Goal: Task Accomplishment & Management: Complete application form

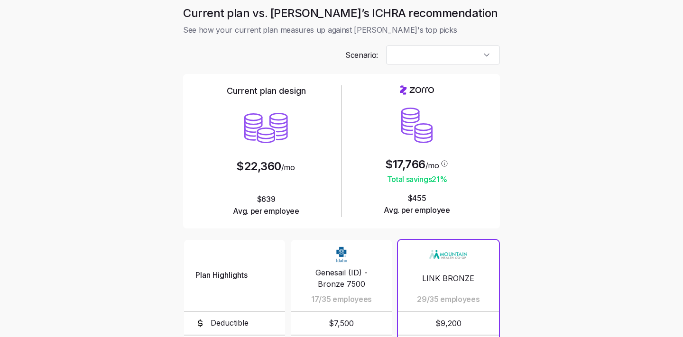
type input "Target Plan"
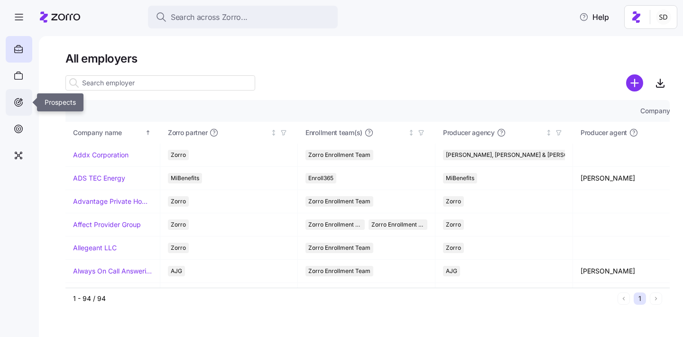
click at [19, 102] on icon at bounding box center [18, 102] width 1 height 1
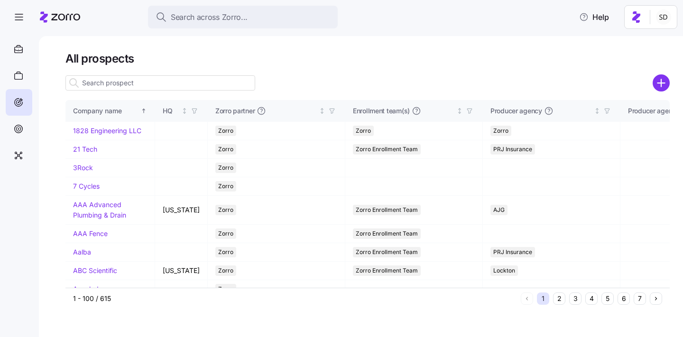
click at [96, 82] on input at bounding box center [160, 82] width 190 height 15
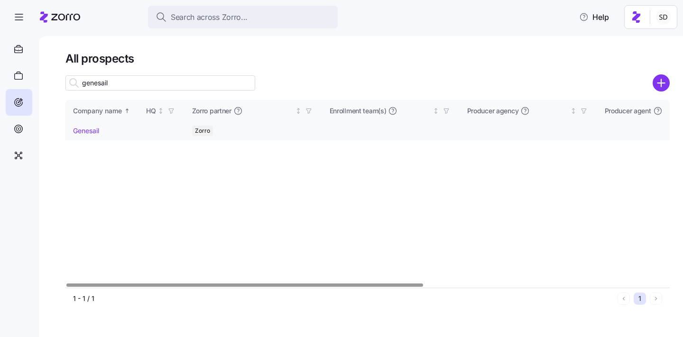
type input "genesail"
click at [74, 128] on link "Genesail" at bounding box center [86, 131] width 26 height 8
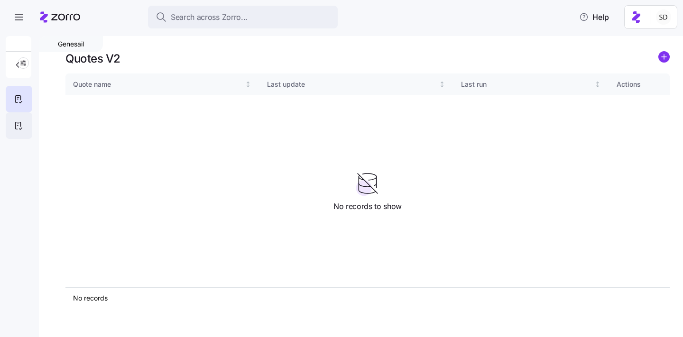
click at [18, 125] on icon at bounding box center [18, 125] width 10 height 11
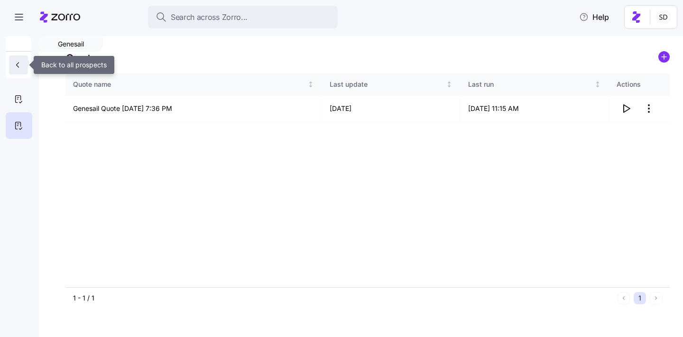
click at [15, 68] on icon "button" at bounding box center [17, 64] width 9 height 9
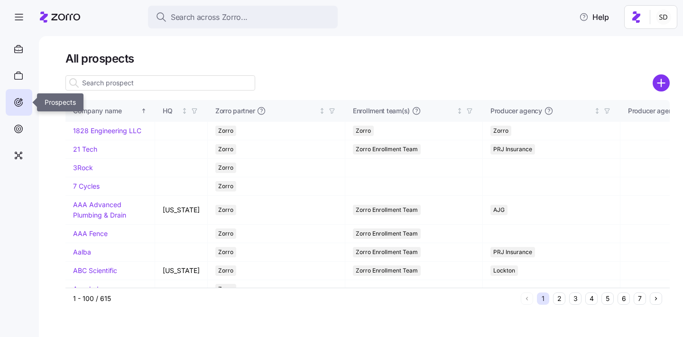
click at [19, 108] on div at bounding box center [19, 102] width 27 height 27
click at [118, 84] on input at bounding box center [160, 82] width 190 height 15
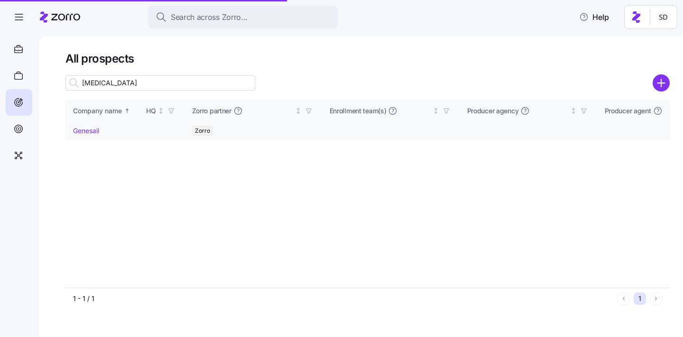
type input "genesa"
click at [81, 137] on td "Genesail" at bounding box center [101, 131] width 73 height 19
click at [75, 132] on link "Genesail" at bounding box center [86, 131] width 26 height 8
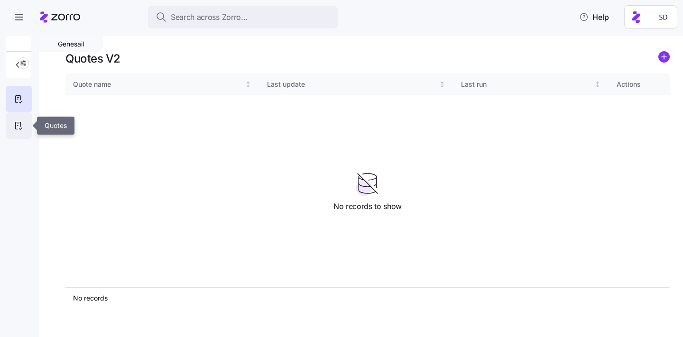
click at [21, 115] on div at bounding box center [19, 125] width 27 height 27
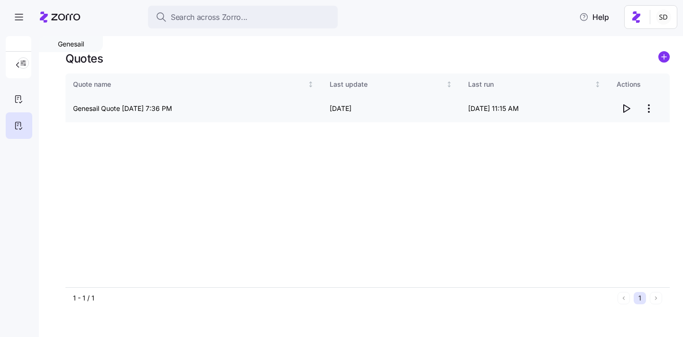
click at [628, 108] on icon "button" at bounding box center [627, 109] width 6 height 8
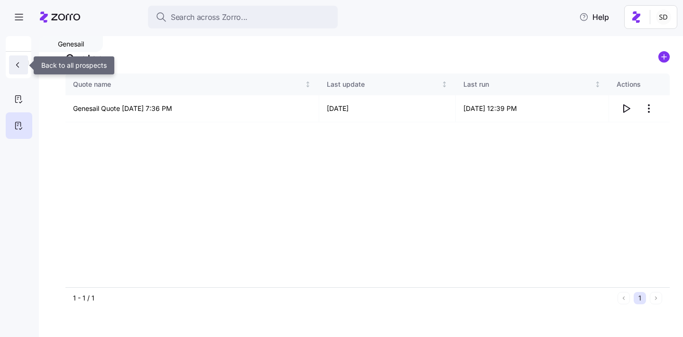
click at [25, 68] on button "button" at bounding box center [18, 65] width 19 height 19
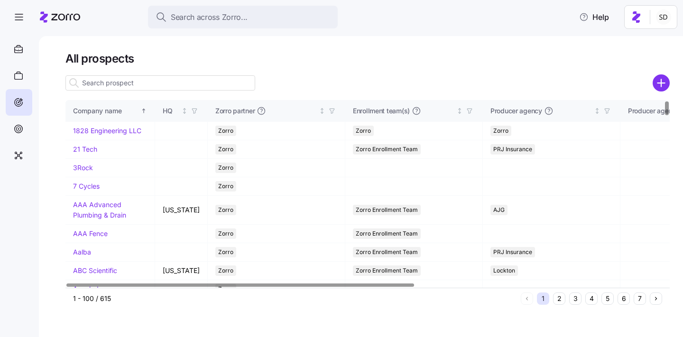
click at [102, 80] on input at bounding box center [160, 82] width 190 height 15
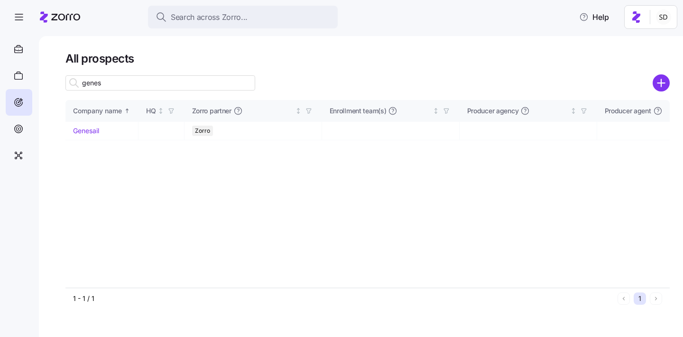
type input "genes"
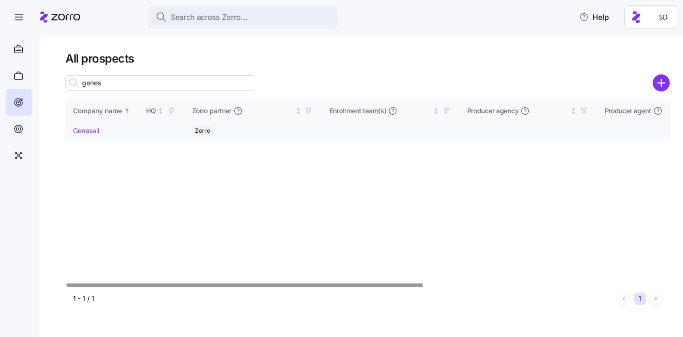
click at [86, 132] on link "Genesail" at bounding box center [86, 131] width 26 height 8
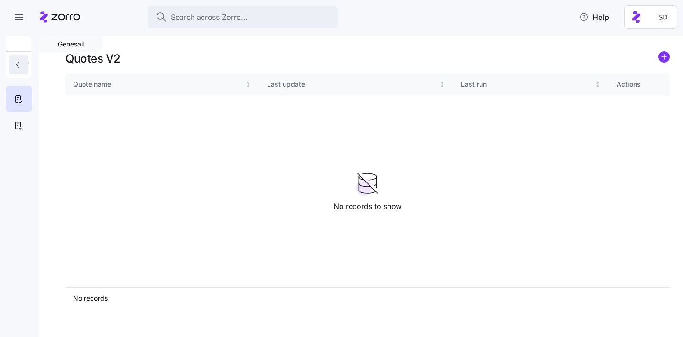
click at [21, 65] on icon "button" at bounding box center [17, 64] width 9 height 9
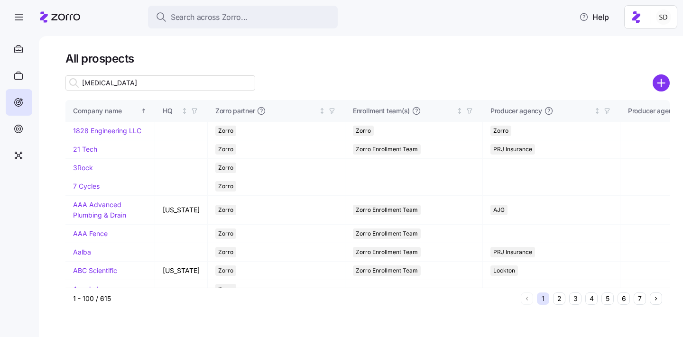
click at [104, 84] on input "genesa" at bounding box center [160, 82] width 190 height 15
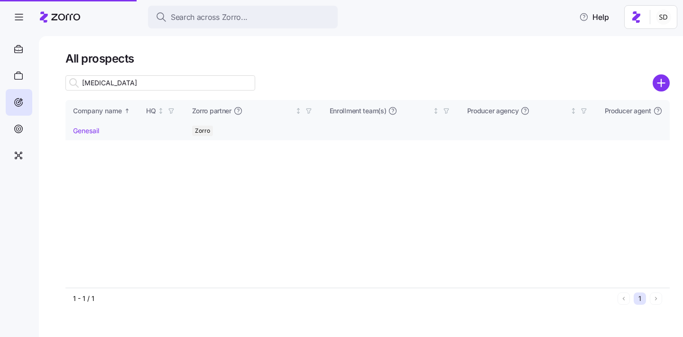
type input "genesa"
click at [79, 131] on link "Genesail" at bounding box center [86, 131] width 26 height 8
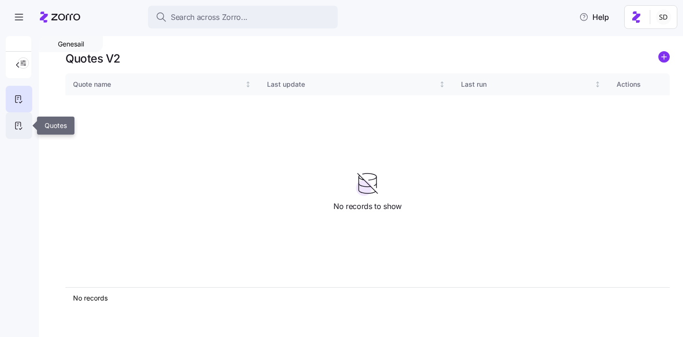
click at [13, 125] on icon at bounding box center [18, 125] width 10 height 11
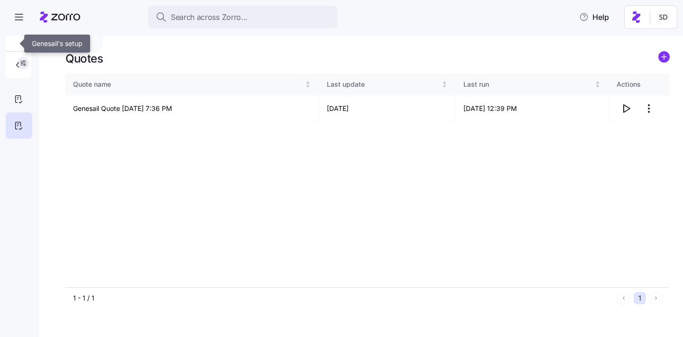
click at [28, 63] on span "button" at bounding box center [23, 63] width 10 height 10
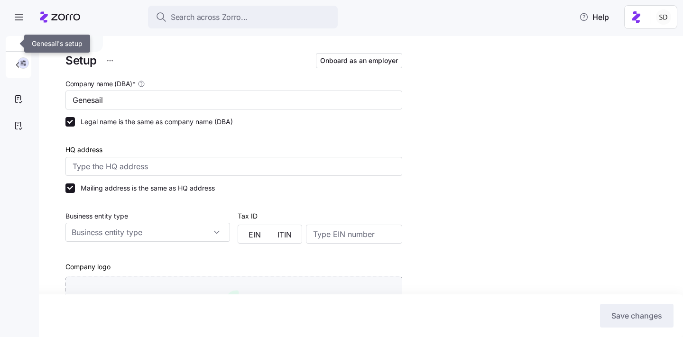
type input "Zorro"
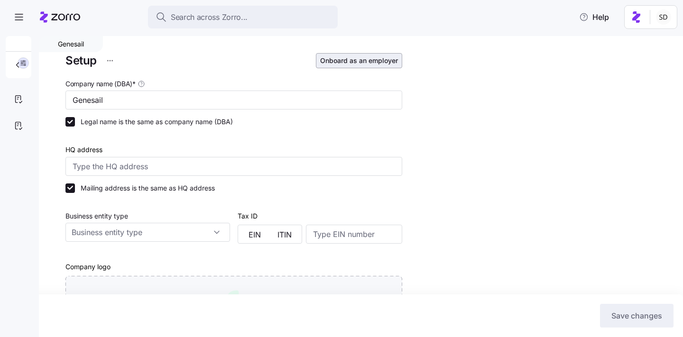
click at [355, 62] on span "Onboard as an employer" at bounding box center [359, 60] width 78 height 9
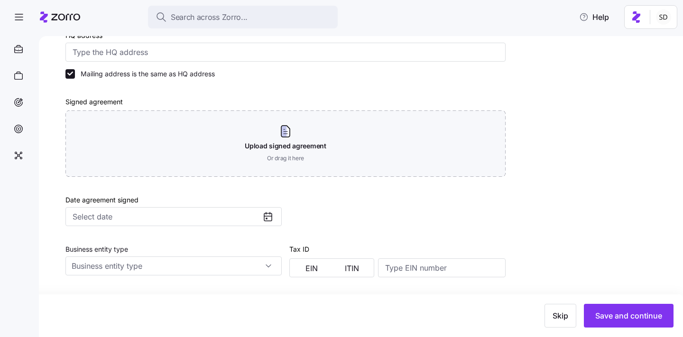
scroll to position [270, 0]
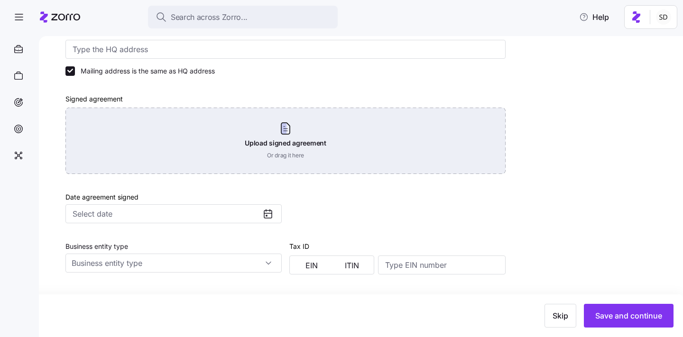
click at [364, 135] on div "Upload signed agreement Or drag it here" at bounding box center [285, 141] width 440 height 66
click at [270, 139] on div "Upload signed agreement Or drag it here" at bounding box center [285, 141] width 440 height 66
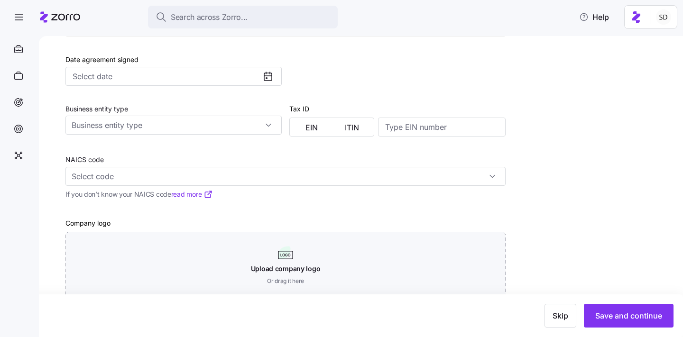
scroll to position [387, 0]
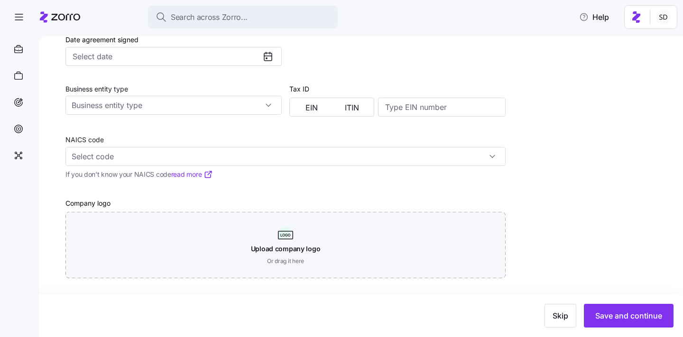
click at [616, 303] on div "Skip Save and continue" at bounding box center [341, 316] width 683 height 43
click at [608, 315] on span "Save and continue" at bounding box center [628, 315] width 67 height 11
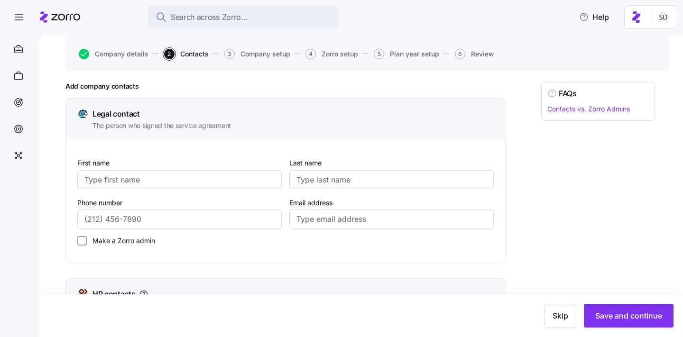
scroll to position [89, 0]
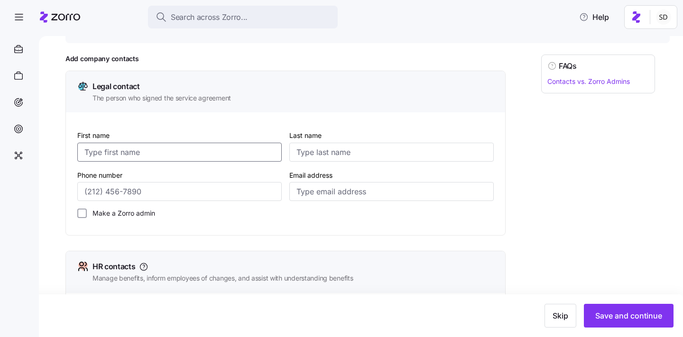
click at [175, 146] on input "First name" at bounding box center [179, 152] width 204 height 19
type input "Jason"
type input "Bowman"
click at [342, 195] on input "Email address" at bounding box center [391, 191] width 204 height 19
click at [414, 194] on input "Email address" at bounding box center [391, 191] width 204 height 19
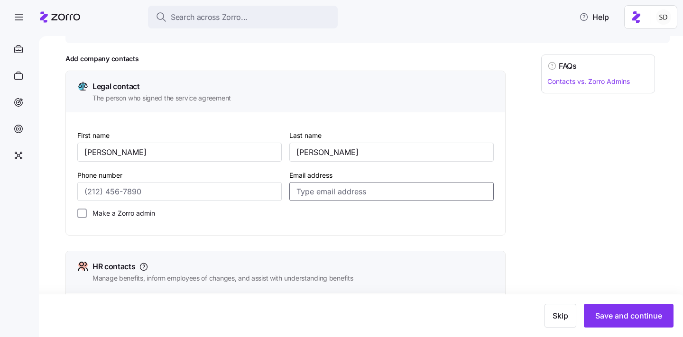
paste input "jason@genesail.com"
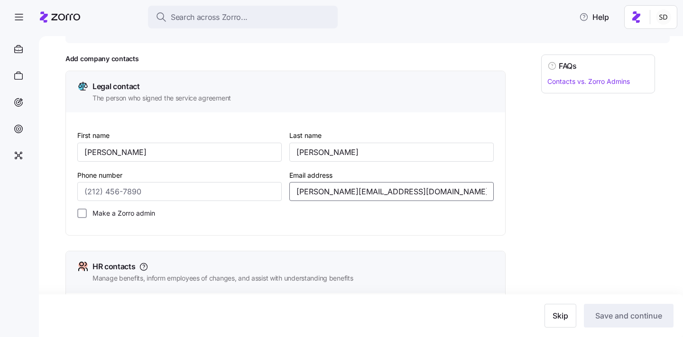
type input "jason@genesail.com"
click at [550, 195] on div "FAQs Contacts vs. Zorro Admins" at bounding box center [598, 340] width 114 height 570
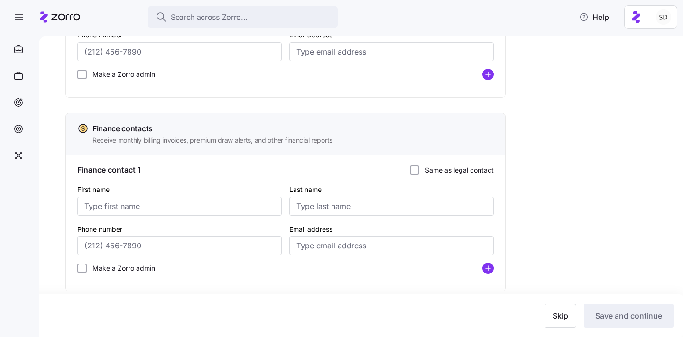
scroll to position [454, 0]
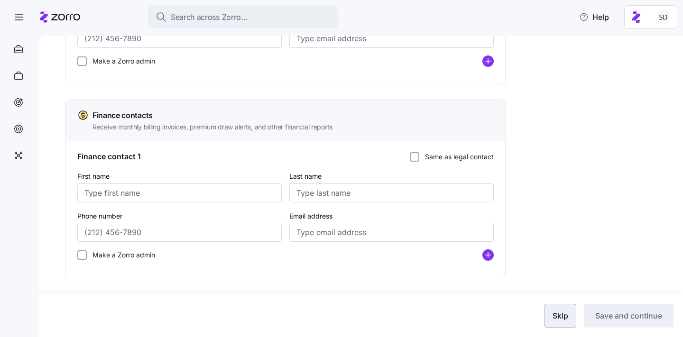
click at [552, 318] on button "Skip" at bounding box center [561, 316] width 32 height 24
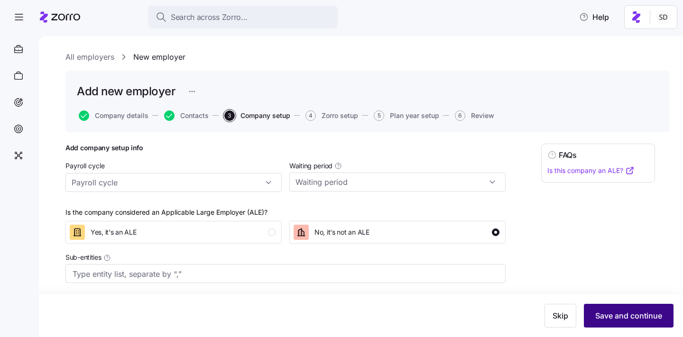
click at [591, 318] on button "Save and continue" at bounding box center [629, 316] width 90 height 24
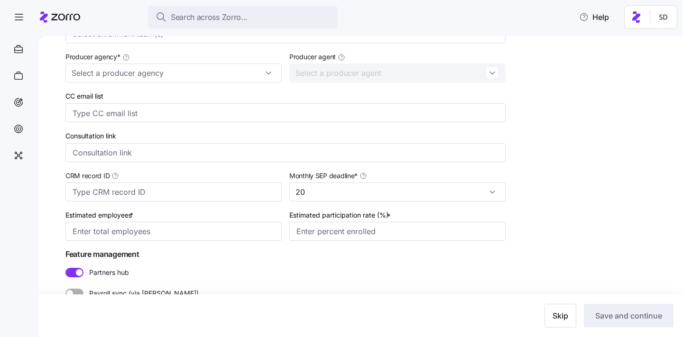
scroll to position [191, 0]
click at [564, 316] on span "Skip" at bounding box center [561, 315] width 16 height 11
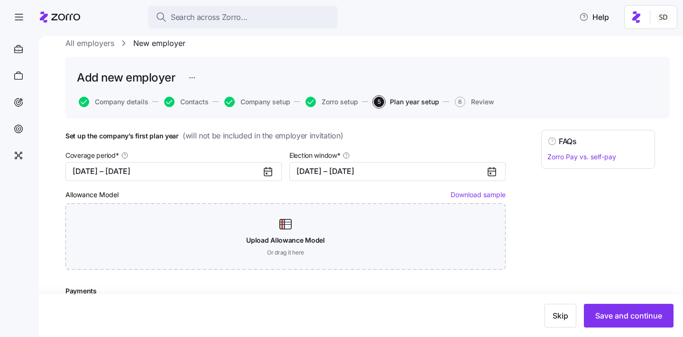
scroll to position [14, 0]
click at [610, 316] on span "Save and continue" at bounding box center [628, 315] width 67 height 11
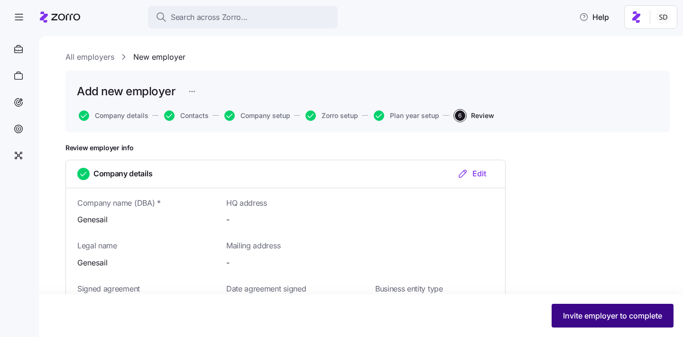
click at [599, 325] on button "Invite employer to complete" at bounding box center [613, 316] width 122 height 24
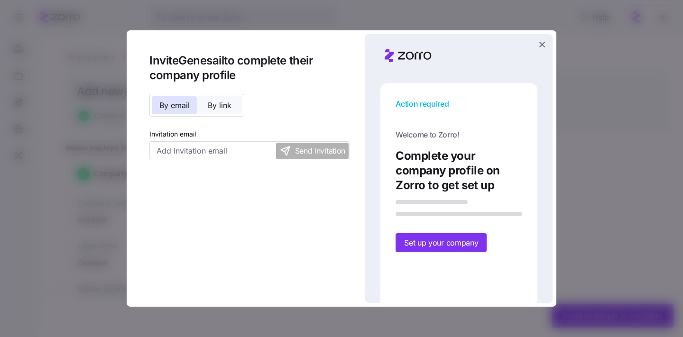
click at [225, 103] on span "By link" at bounding box center [220, 106] width 24 height 8
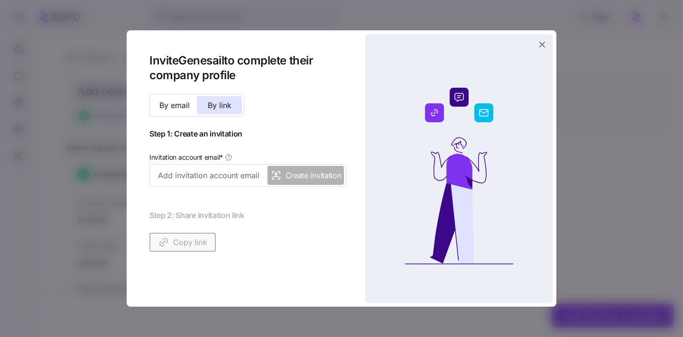
click at [545, 47] on icon "button" at bounding box center [542, 44] width 9 height 9
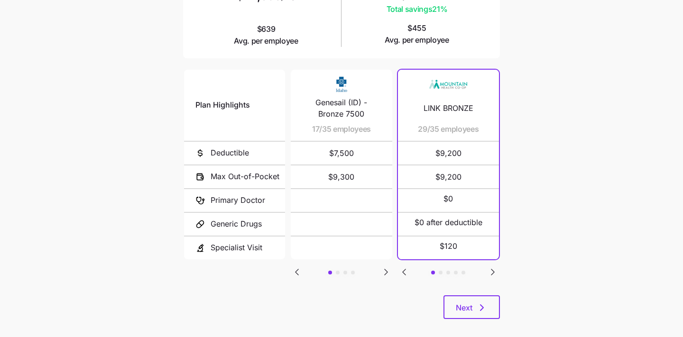
scroll to position [180, 0]
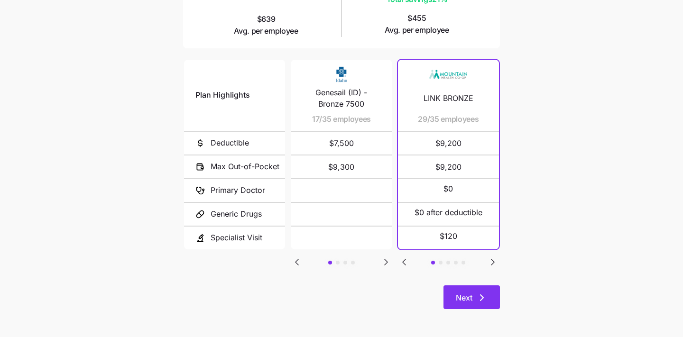
click at [484, 291] on button "Next" at bounding box center [472, 298] width 56 height 24
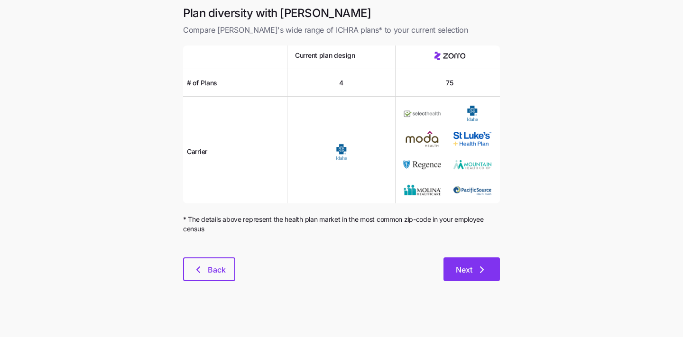
click at [467, 268] on span "Next" at bounding box center [464, 269] width 17 height 11
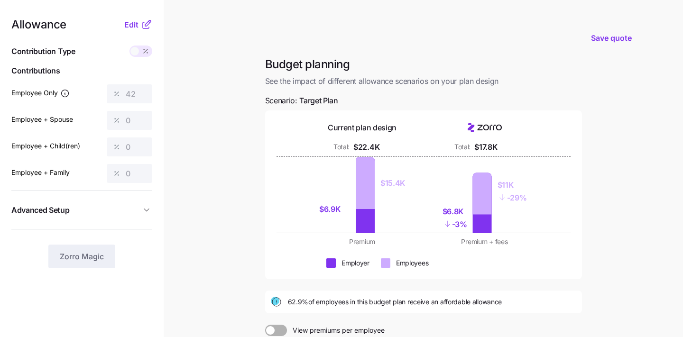
scroll to position [129, 0]
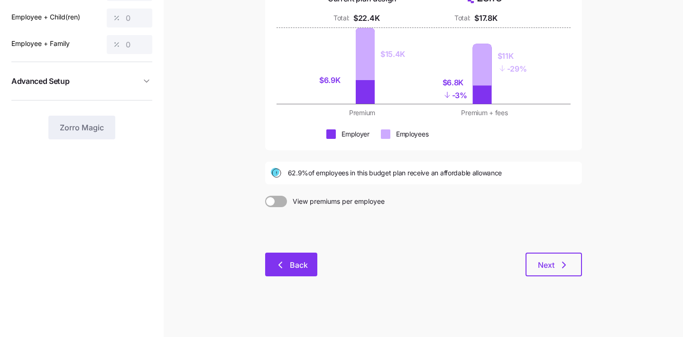
click at [277, 264] on icon "button" at bounding box center [280, 265] width 11 height 11
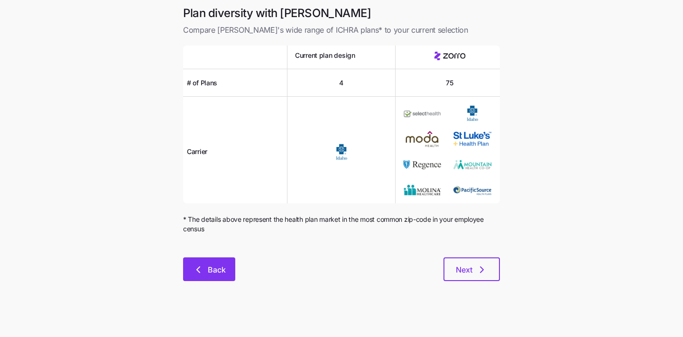
click at [199, 273] on icon "button" at bounding box center [198, 269] width 11 height 11
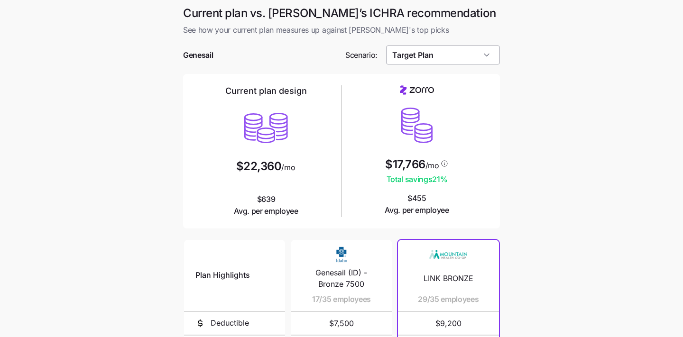
click at [446, 57] on input "Target Plan" at bounding box center [443, 55] width 114 height 19
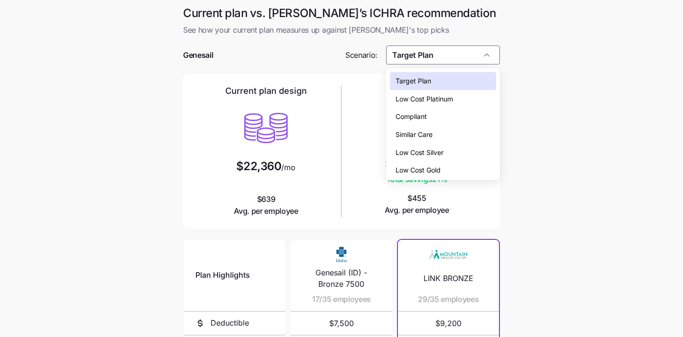
click at [440, 84] on div "Target Plan" at bounding box center [443, 81] width 107 height 18
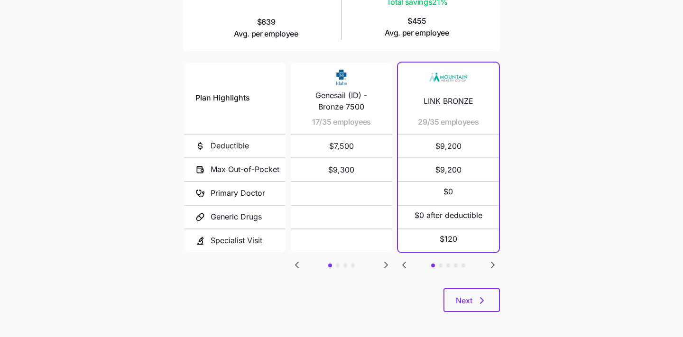
scroll to position [180, 0]
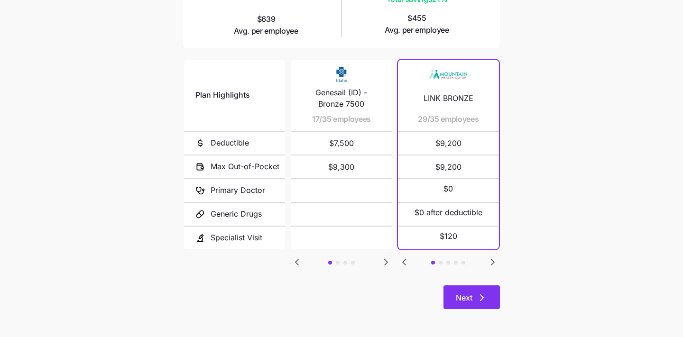
click at [466, 296] on span "Next" at bounding box center [464, 297] width 17 height 11
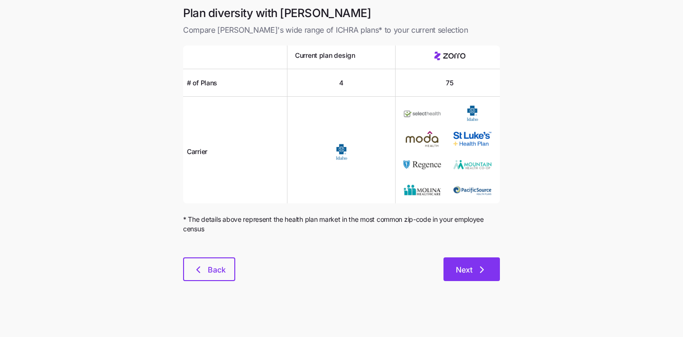
click at [465, 269] on span "Next" at bounding box center [464, 269] width 17 height 11
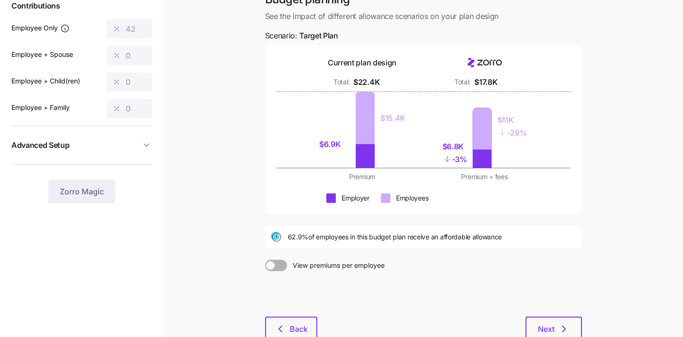
scroll to position [98, 0]
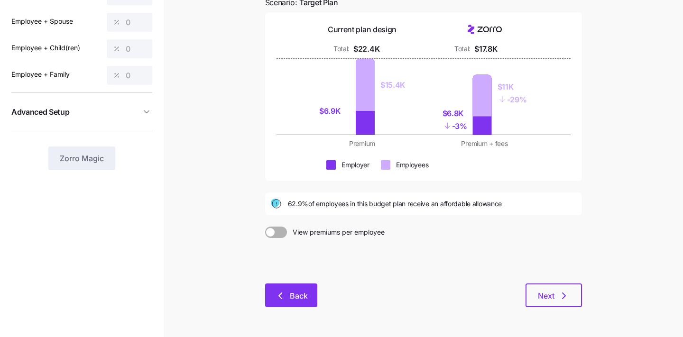
click at [299, 297] on span "Back" at bounding box center [299, 295] width 18 height 11
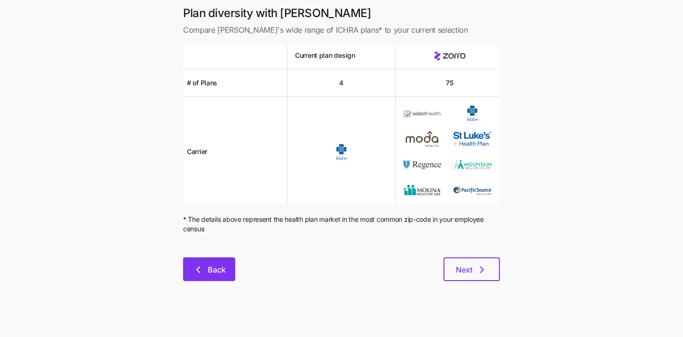
click at [213, 272] on span "Back" at bounding box center [217, 269] width 18 height 11
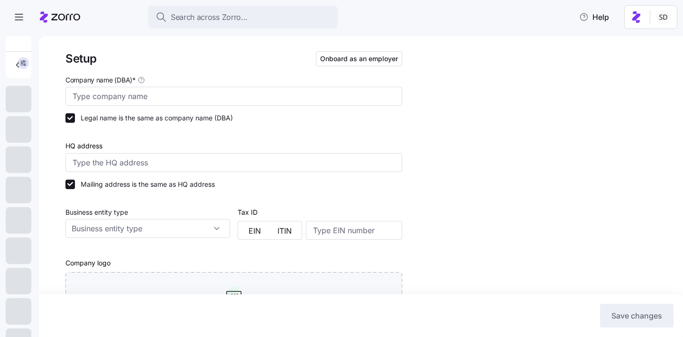
type input "Genesail"
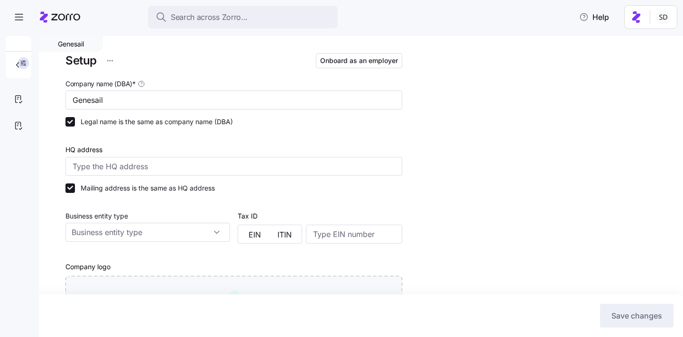
type input "Zorro"
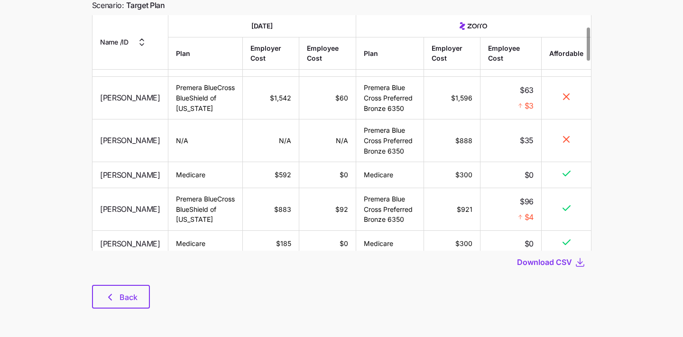
scroll to position [82, 0]
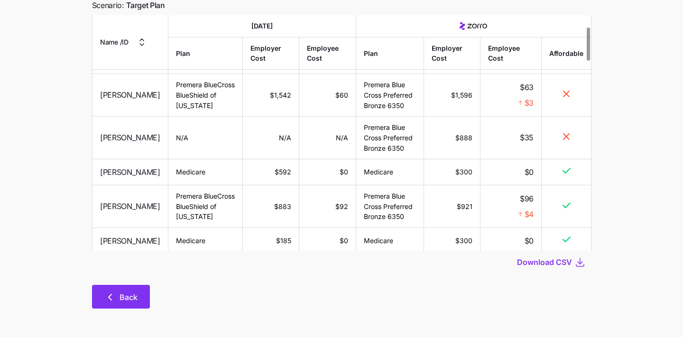
click at [134, 287] on button "Back" at bounding box center [121, 297] width 58 height 24
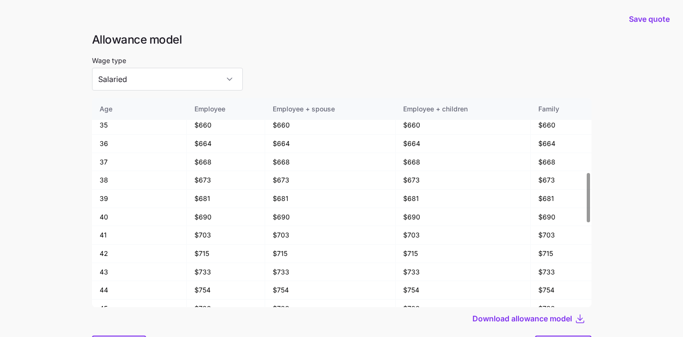
scroll to position [51, 0]
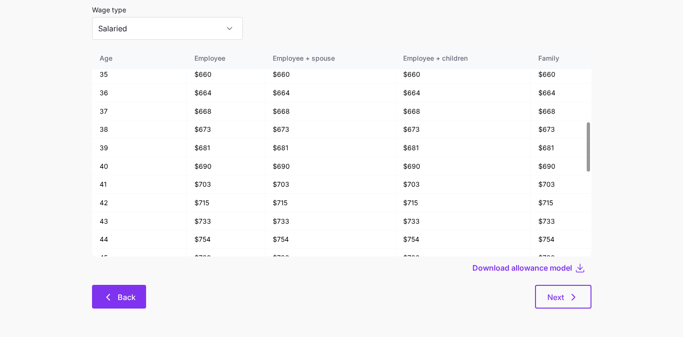
click at [106, 288] on button "Back" at bounding box center [119, 297] width 54 height 24
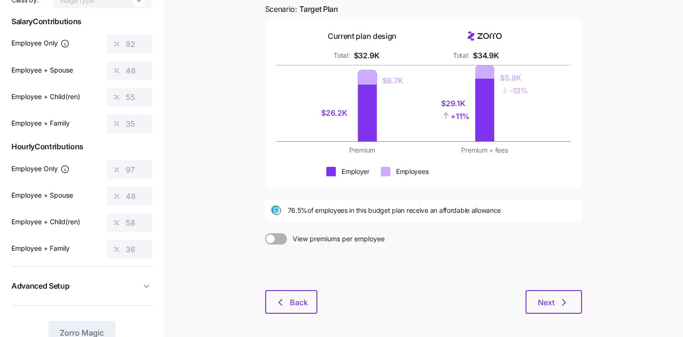
scroll to position [113, 0]
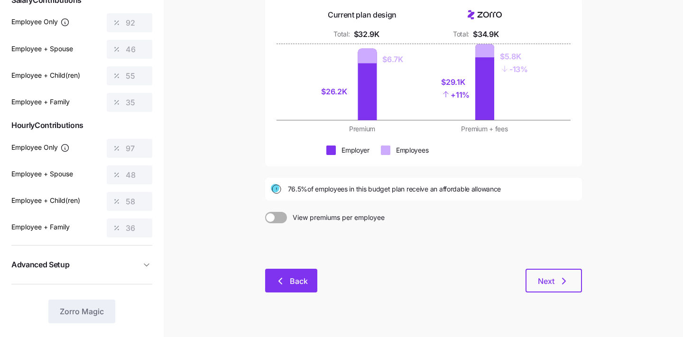
click at [287, 289] on button "Back" at bounding box center [291, 281] width 52 height 24
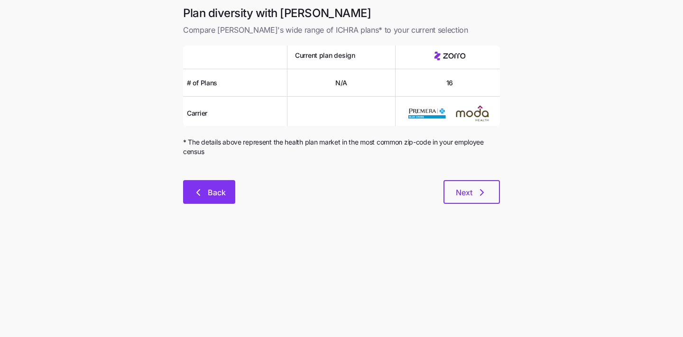
click at [203, 193] on icon "button" at bounding box center [198, 192] width 11 height 11
